Goal: Complete application form

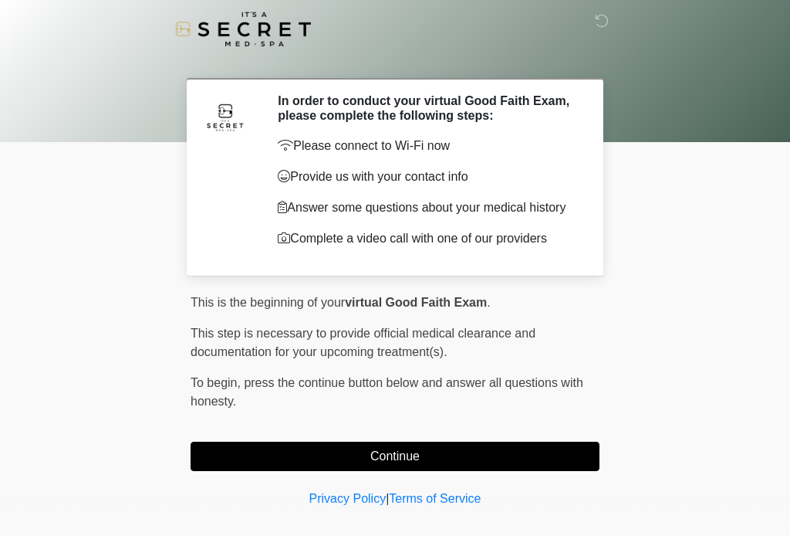
click at [432, 462] on button "Continue" at bounding box center [395, 455] width 409 height 29
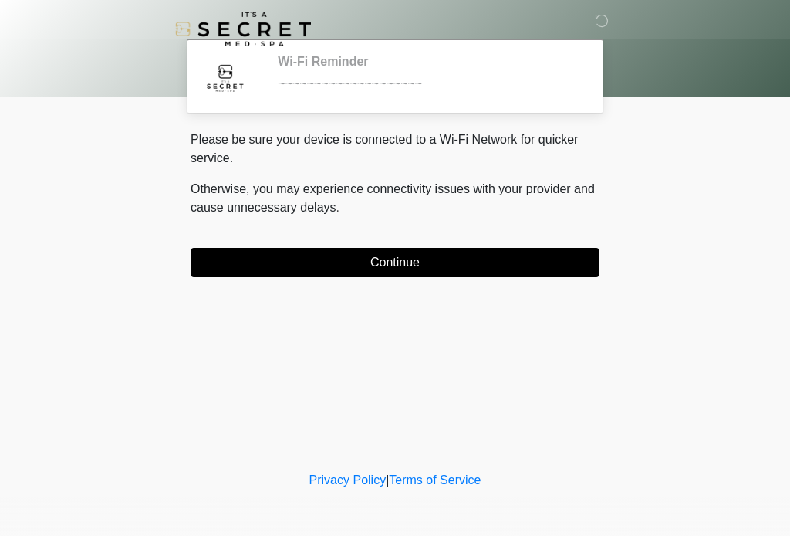
click at [435, 262] on button "Continue" at bounding box center [395, 262] width 409 height 29
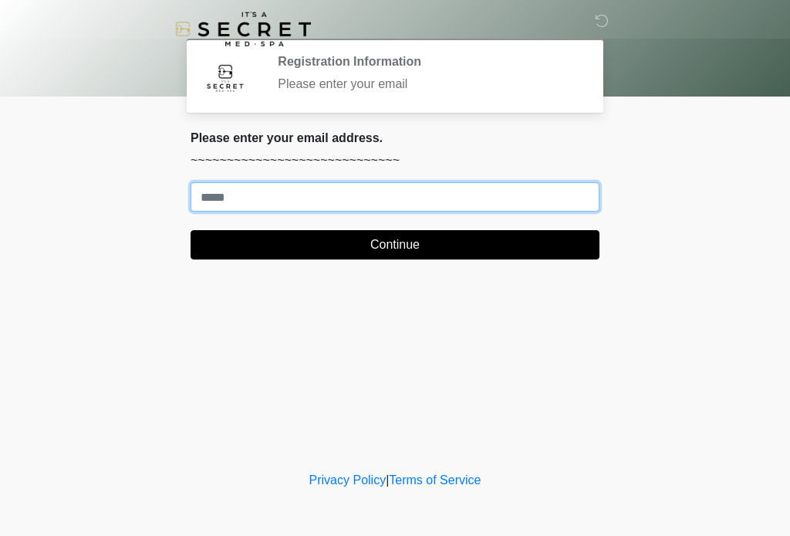
click at [364, 192] on input "Where should we email your treatment plan?" at bounding box center [395, 196] width 409 height 29
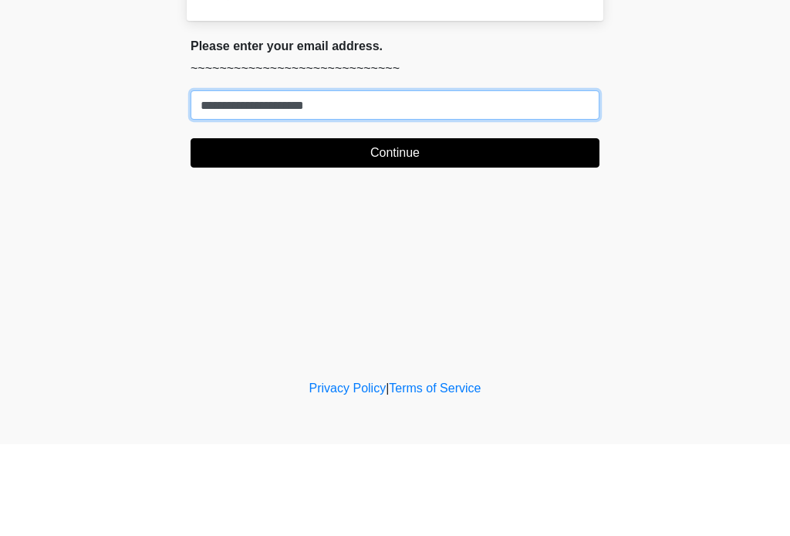
click at [286, 182] on input "**********" at bounding box center [395, 196] width 409 height 29
type input "**********"
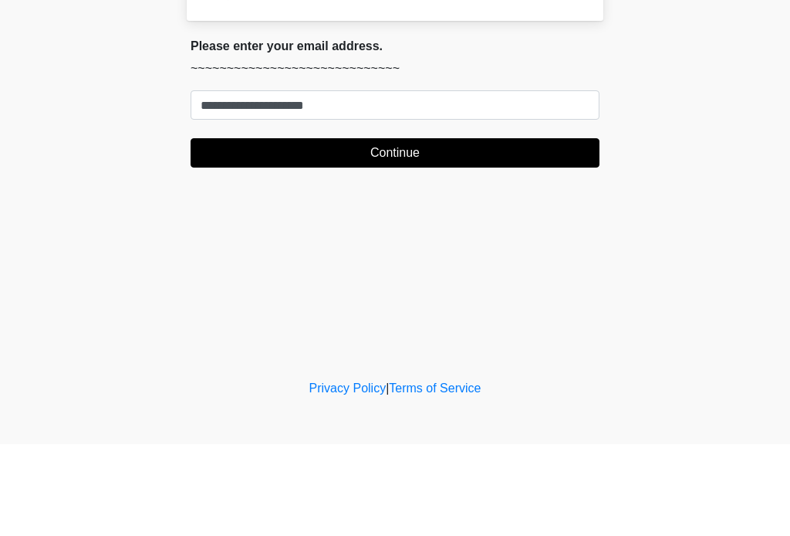
click at [414, 230] on button "Continue" at bounding box center [395, 244] width 409 height 29
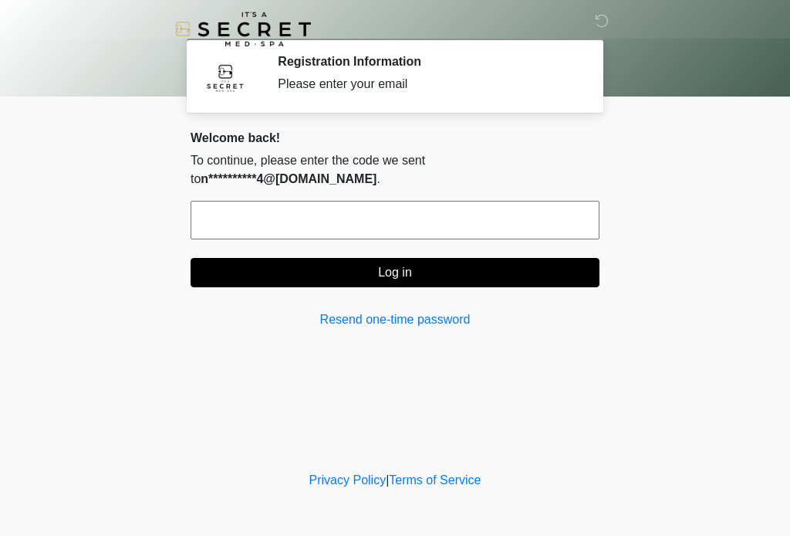
click at [442, 201] on input "text" at bounding box center [395, 220] width 409 height 39
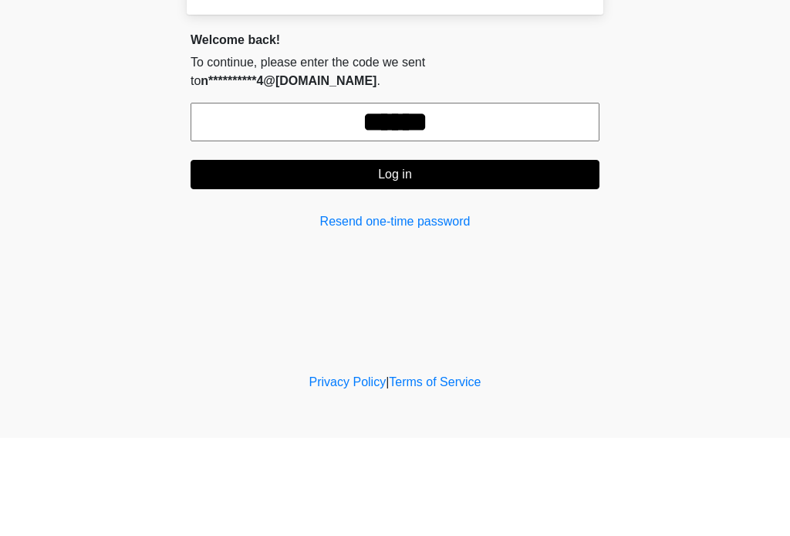
type input "******"
click at [411, 258] on button "Log in" at bounding box center [395, 272] width 409 height 29
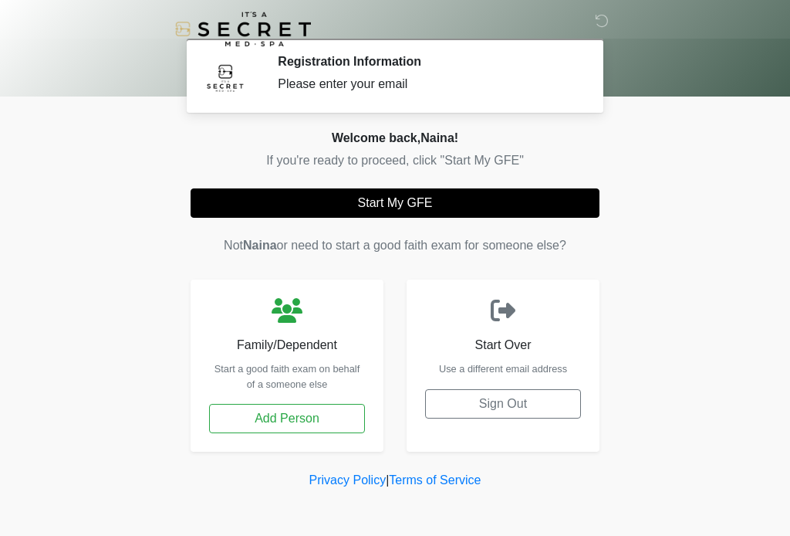
click at [489, 204] on button "Start My GFE" at bounding box center [395, 202] width 409 height 29
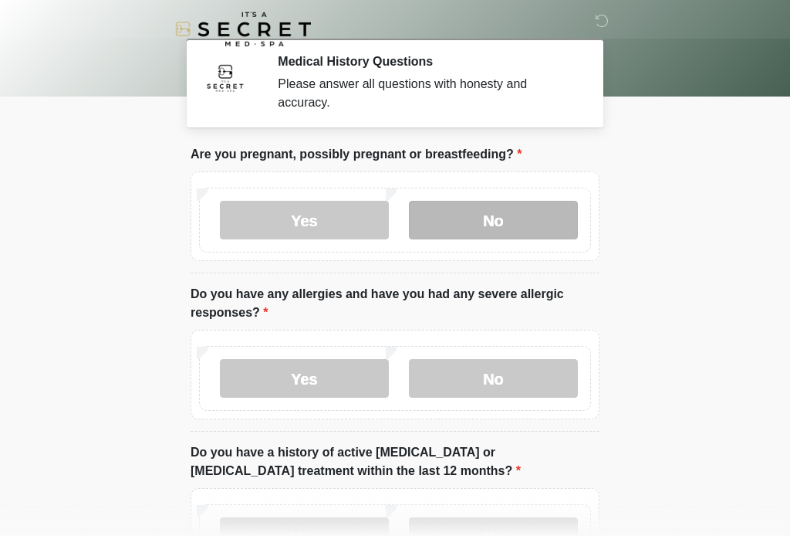
click at [533, 219] on label "No" at bounding box center [493, 220] width 169 height 39
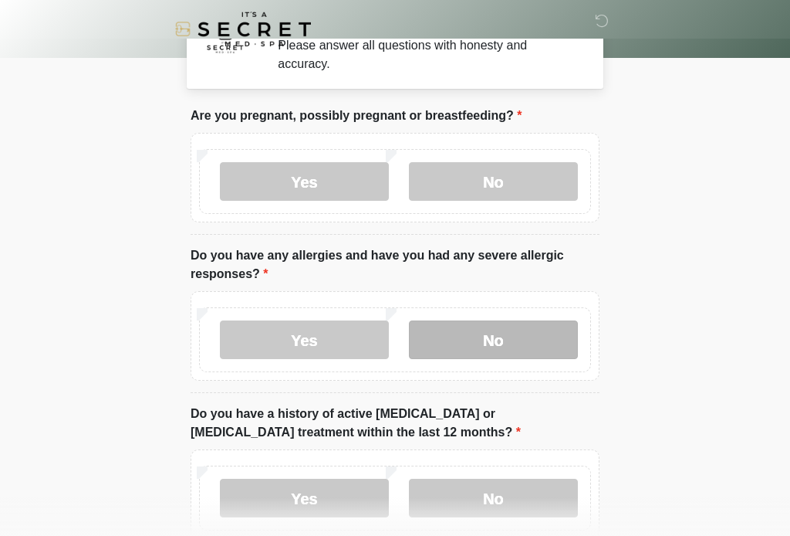
click at [523, 343] on label "No" at bounding box center [493, 339] width 169 height 39
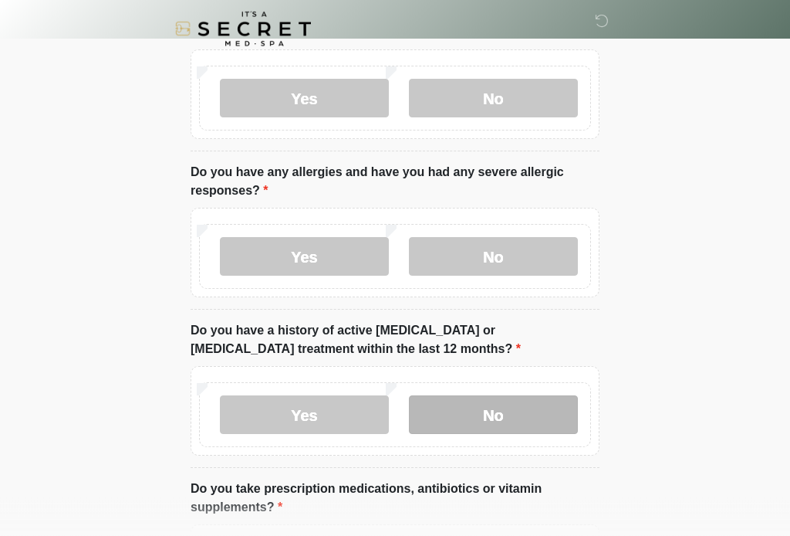
click at [494, 418] on label "No" at bounding box center [493, 415] width 169 height 39
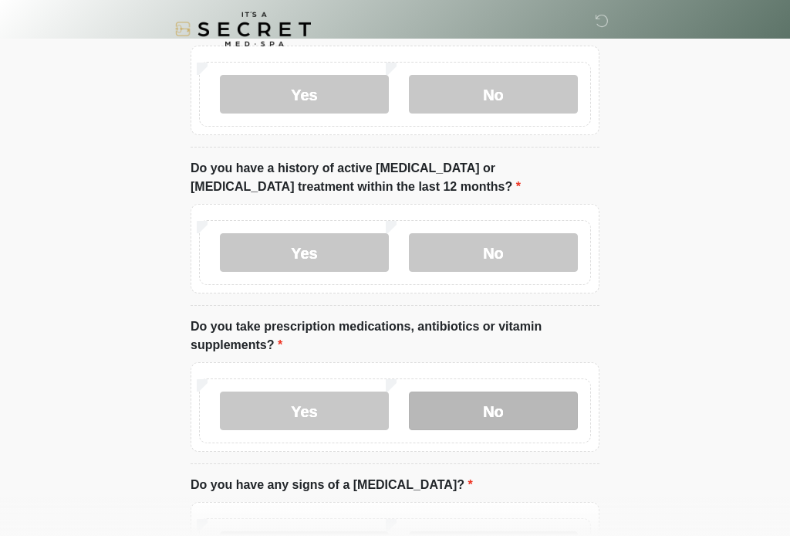
click at [528, 414] on label "No" at bounding box center [493, 410] width 169 height 39
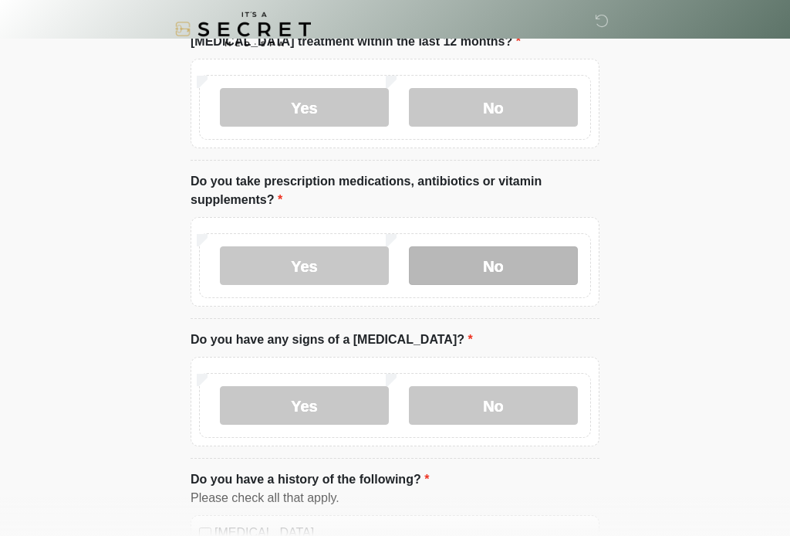
scroll to position [433, 0]
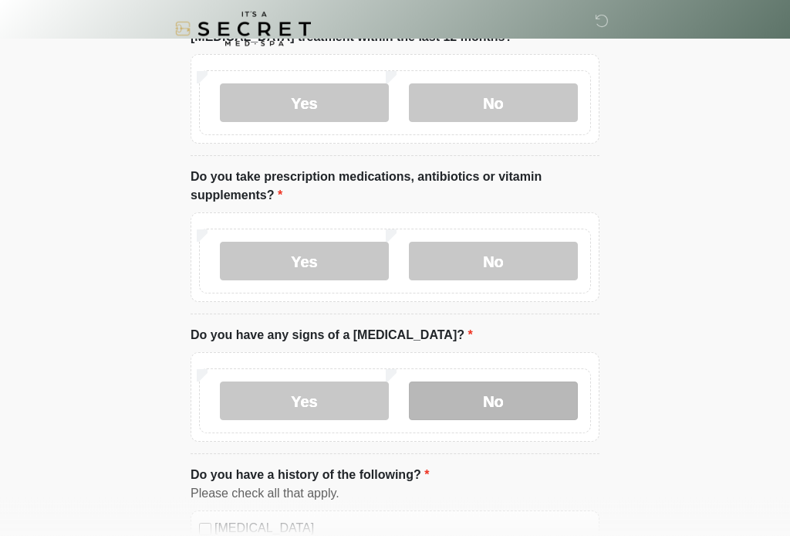
click at [539, 404] on label "No" at bounding box center [493, 401] width 169 height 39
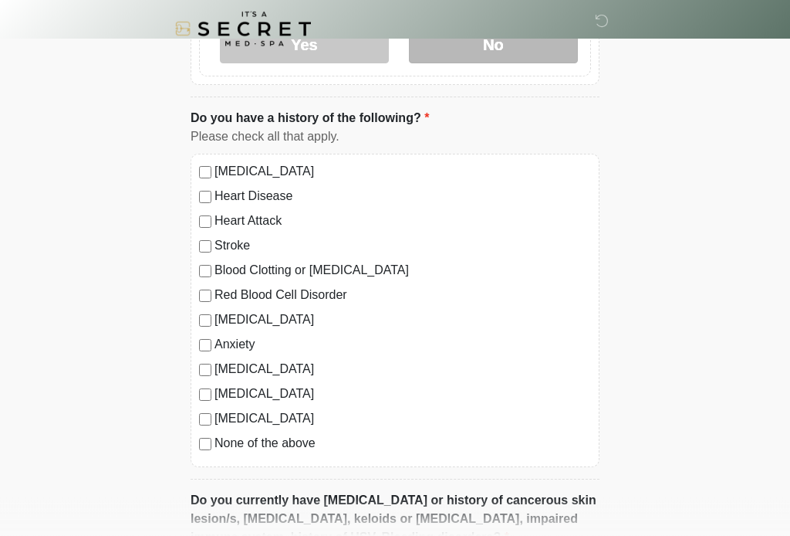
scroll to position [831, 0]
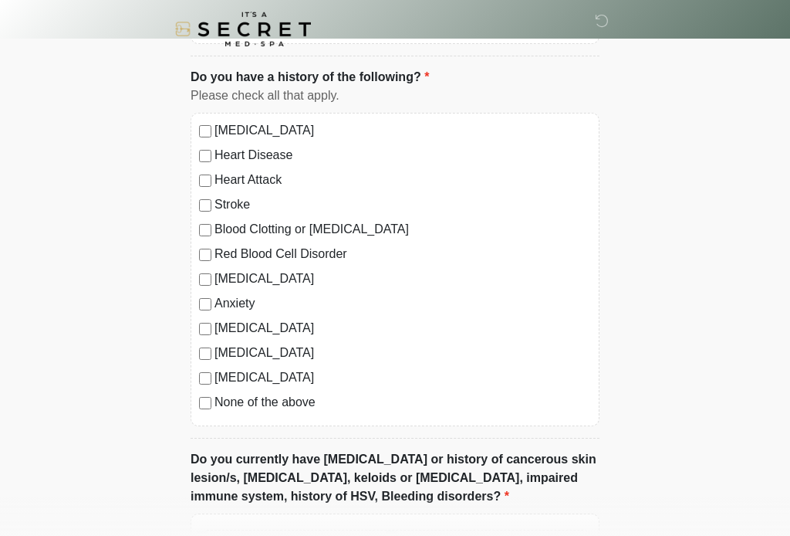
click at [313, 408] on label "None of the above" at bounding box center [403, 402] width 377 height 19
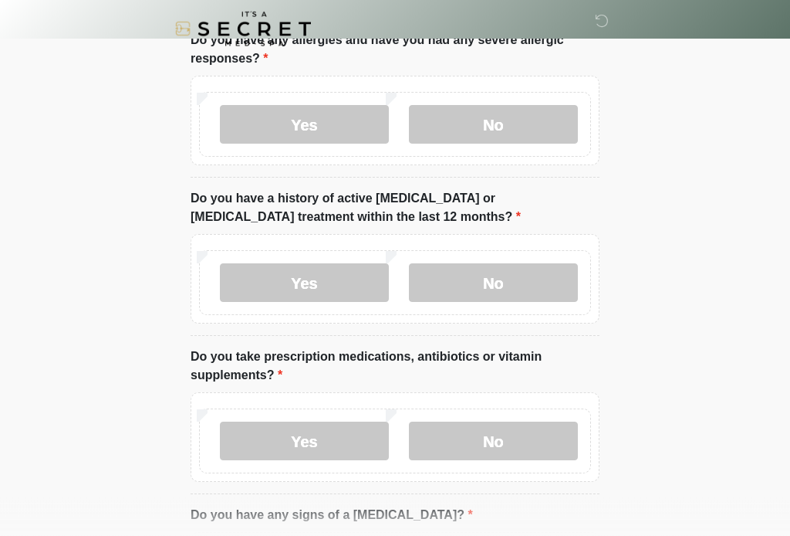
scroll to position [255, 0]
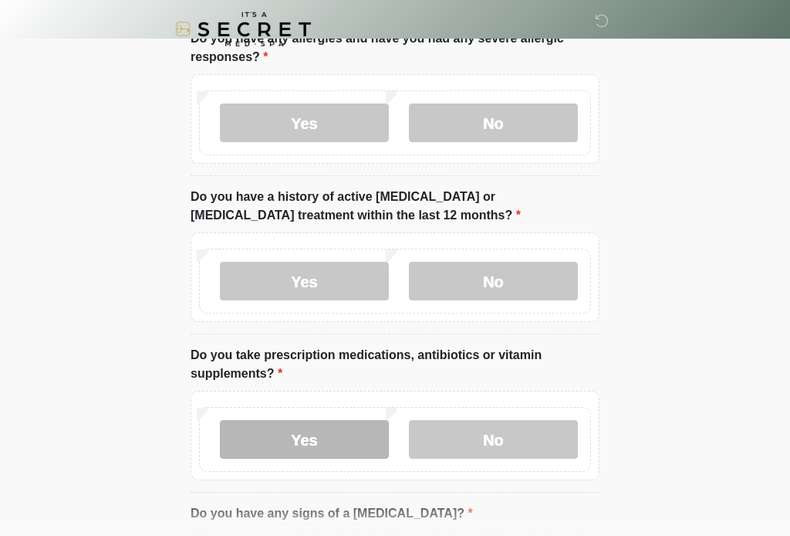
click at [326, 432] on label "Yes" at bounding box center [304, 439] width 169 height 39
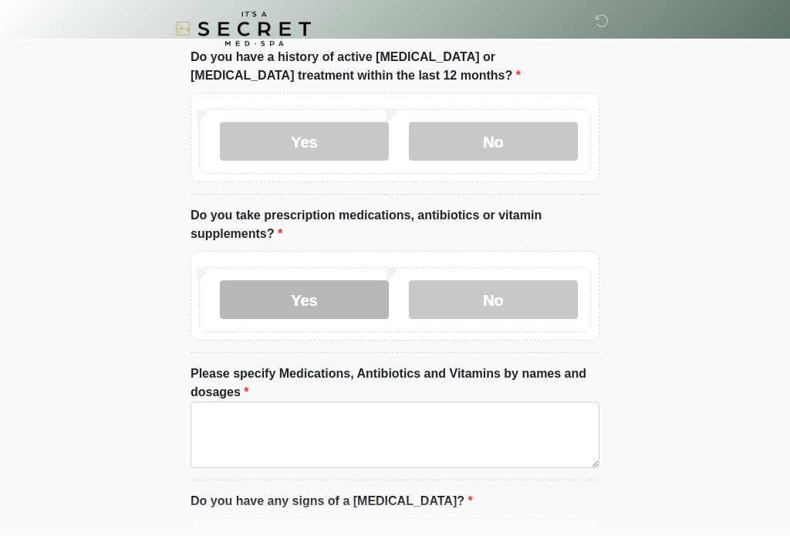
scroll to position [416, 0]
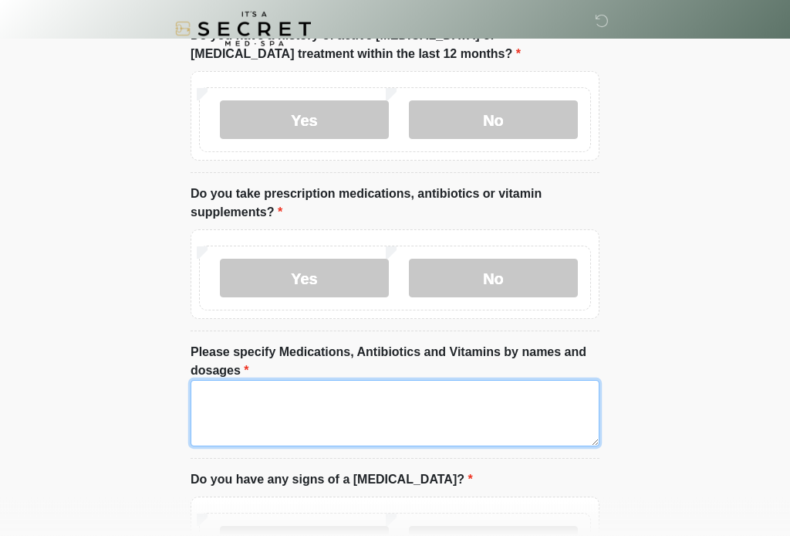
click at [410, 417] on textarea "Please specify Medications, Antibiotics and Vitamins by names and dosages" at bounding box center [395, 414] width 409 height 66
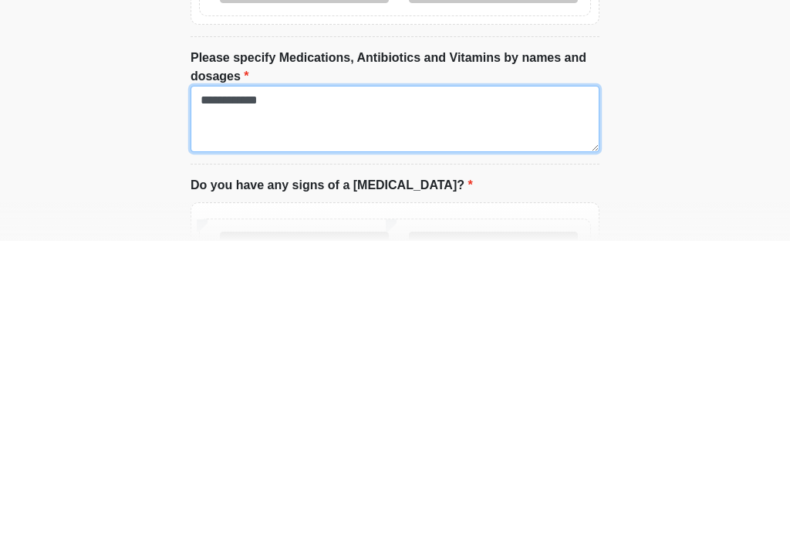
click at [205, 381] on textarea "**********" at bounding box center [395, 414] width 409 height 66
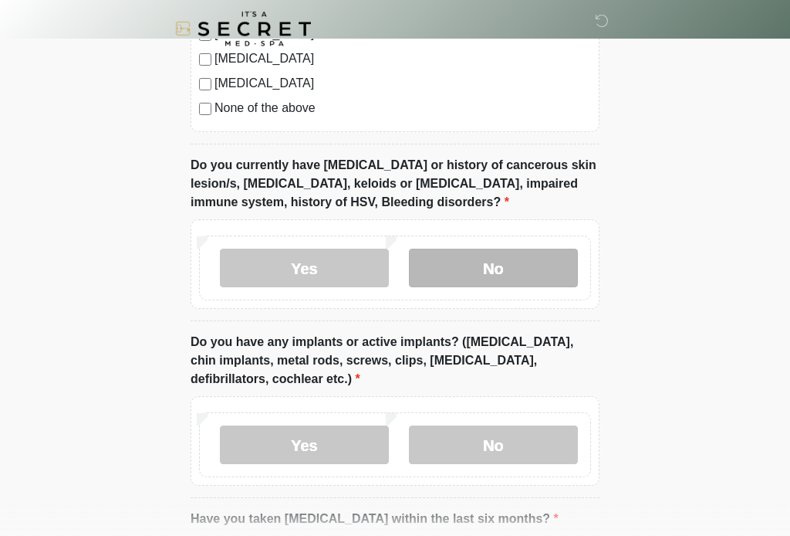
scroll to position [1253, 0]
type textarea "**********"
click at [532, 269] on label "No" at bounding box center [493, 268] width 169 height 39
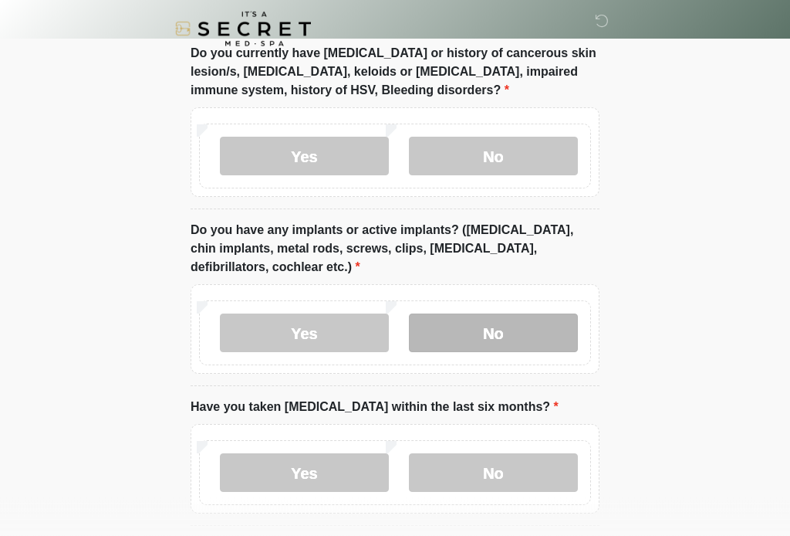
click at [533, 332] on label "No" at bounding box center [493, 333] width 169 height 39
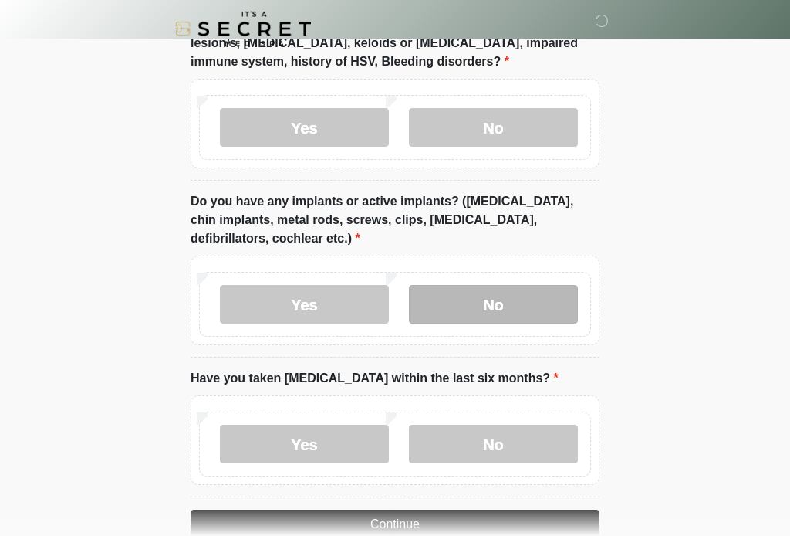
scroll to position [1417, 0]
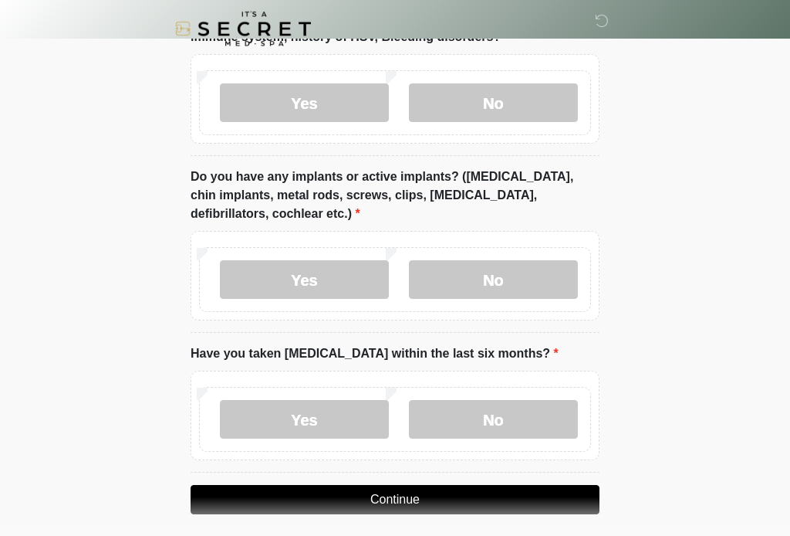
click at [540, 390] on div "Yes No" at bounding box center [395, 419] width 392 height 65
click at [528, 413] on label "No" at bounding box center [493, 420] width 169 height 39
click at [491, 496] on button "Continue" at bounding box center [395, 499] width 409 height 29
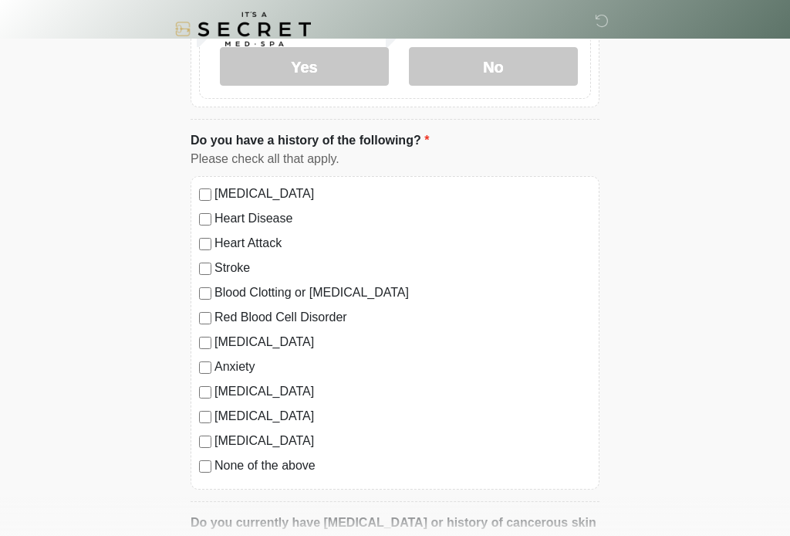
scroll to position [0, 0]
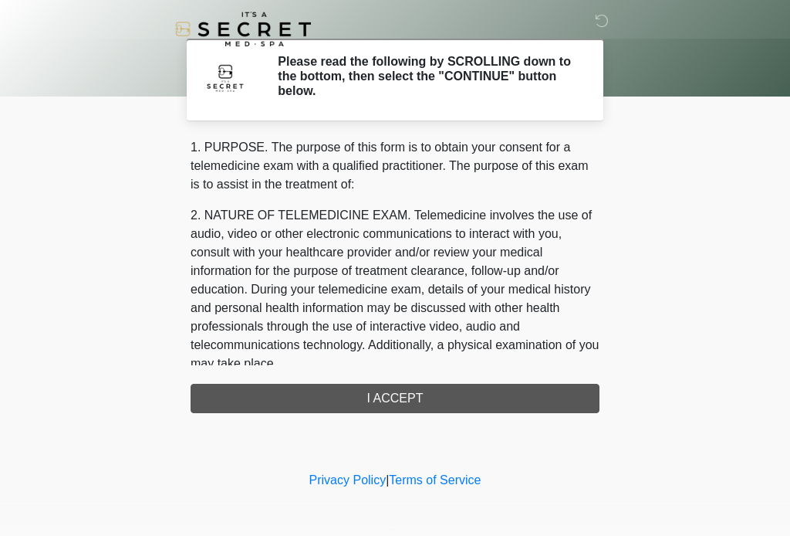
click at [495, 390] on div "1. PURPOSE. The purpose of this form is to obtain your consent for a telemedici…" at bounding box center [395, 275] width 409 height 275
click at [482, 406] on div "1. PURPOSE. The purpose of this form is to obtain your consent for a telemedici…" at bounding box center [395, 275] width 409 height 275
click at [437, 397] on div "1. PURPOSE. The purpose of this form is to obtain your consent for a telemedici…" at bounding box center [395, 275] width 409 height 275
click at [397, 396] on div "1. PURPOSE. The purpose of this form is to obtain your consent for a telemedici…" at bounding box center [395, 275] width 409 height 275
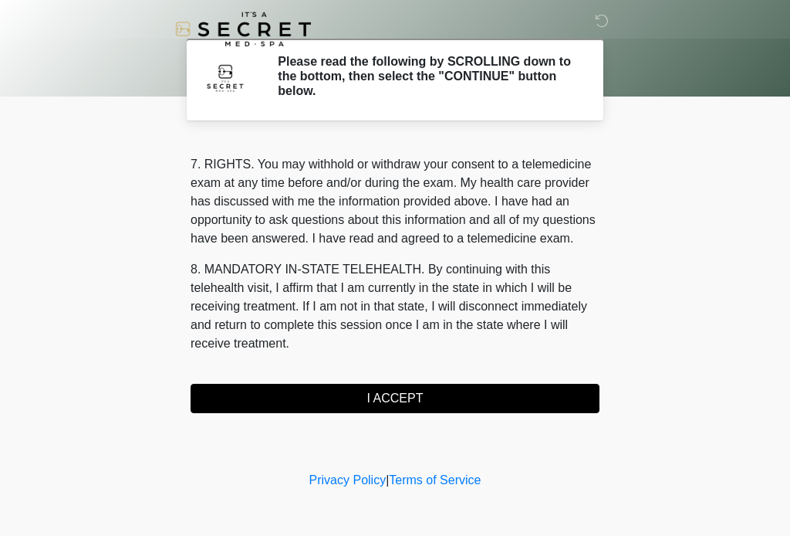
scroll to position [668, 0]
click at [396, 403] on button "I ACCEPT" at bounding box center [395, 398] width 409 height 29
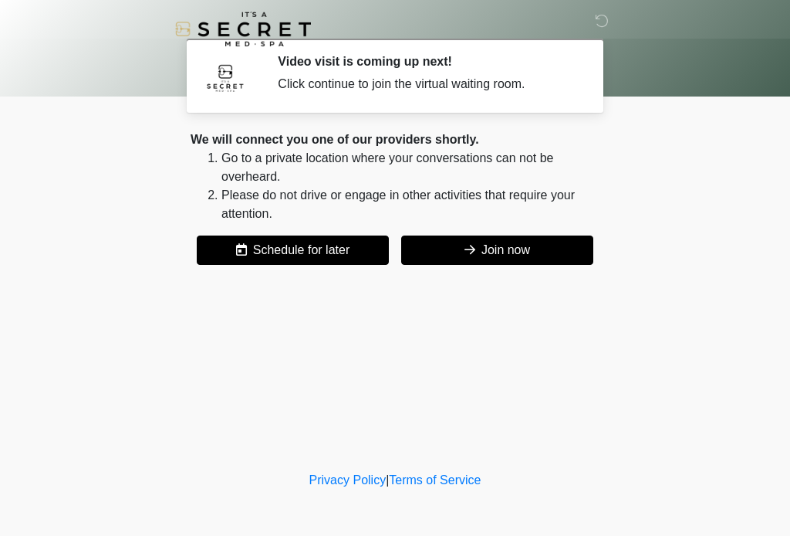
click at [520, 259] on button "Join now" at bounding box center [497, 249] width 192 height 29
